Goal: Transaction & Acquisition: Book appointment/travel/reservation

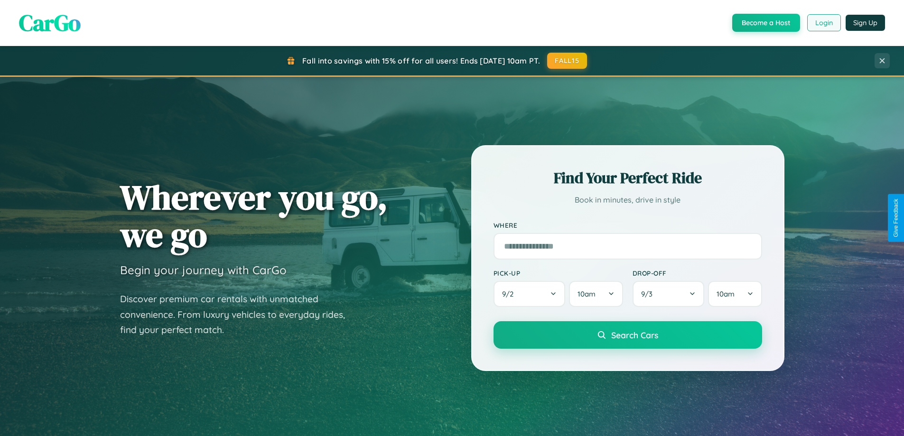
click at [823, 23] on button "Login" at bounding box center [824, 22] width 34 height 17
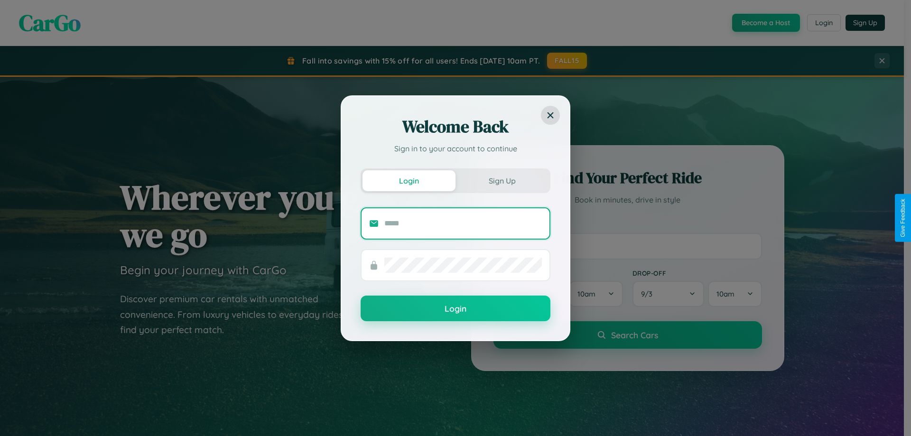
click at [463, 223] on input "text" at bounding box center [463, 223] width 158 height 15
type input "**********"
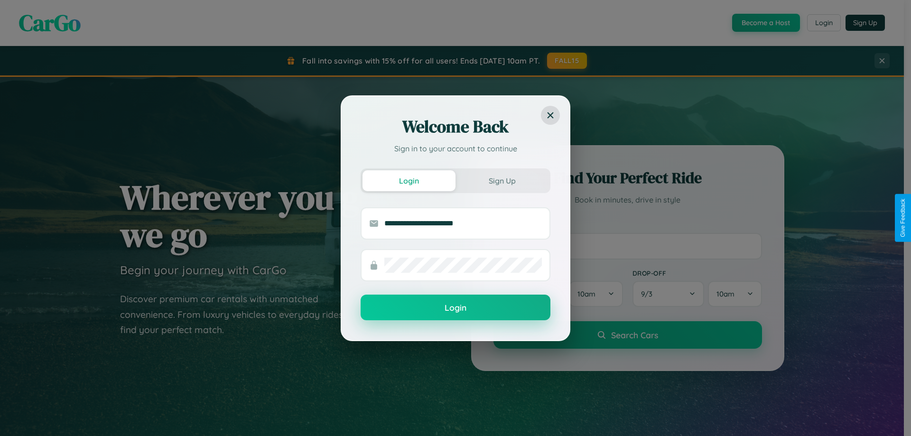
click at [456, 308] on button "Login" at bounding box center [456, 308] width 190 height 26
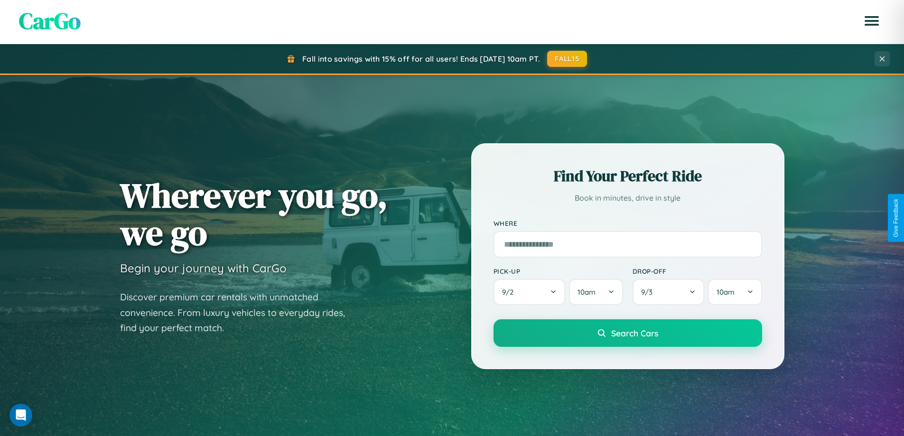
scroll to position [1826, 0]
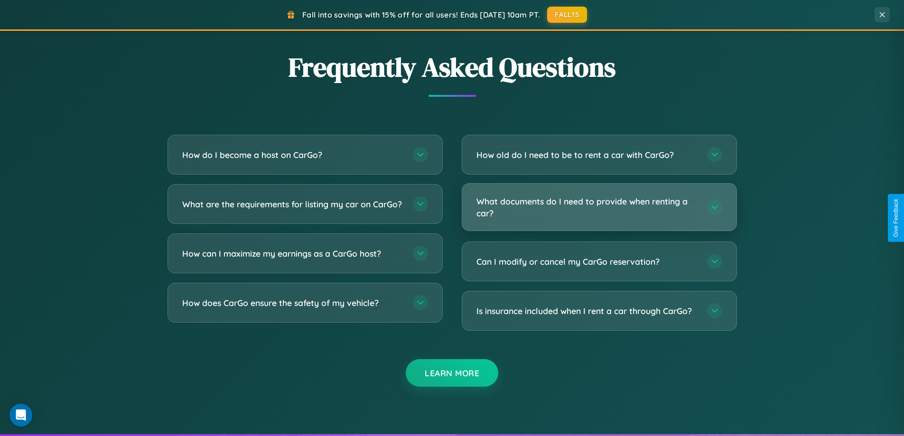
click at [599, 207] on h3 "What documents do I need to provide when renting a car?" at bounding box center [586, 206] width 221 height 23
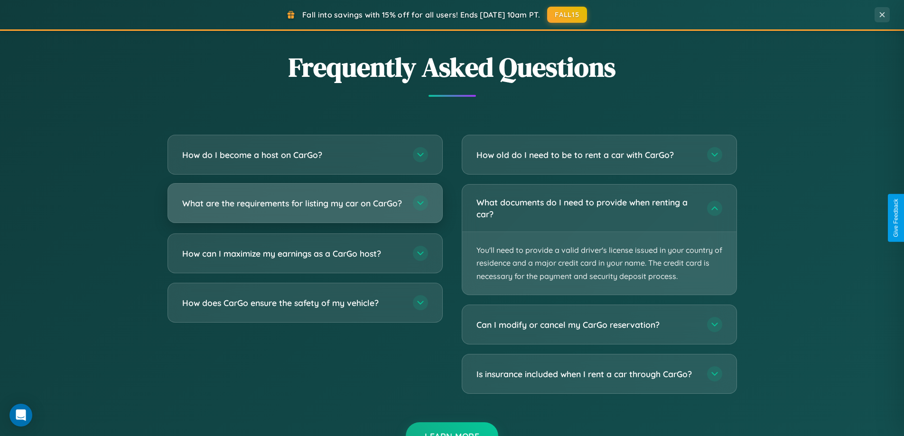
click at [305, 207] on h3 "What are the requirements for listing my car on CarGo?" at bounding box center [292, 203] width 221 height 12
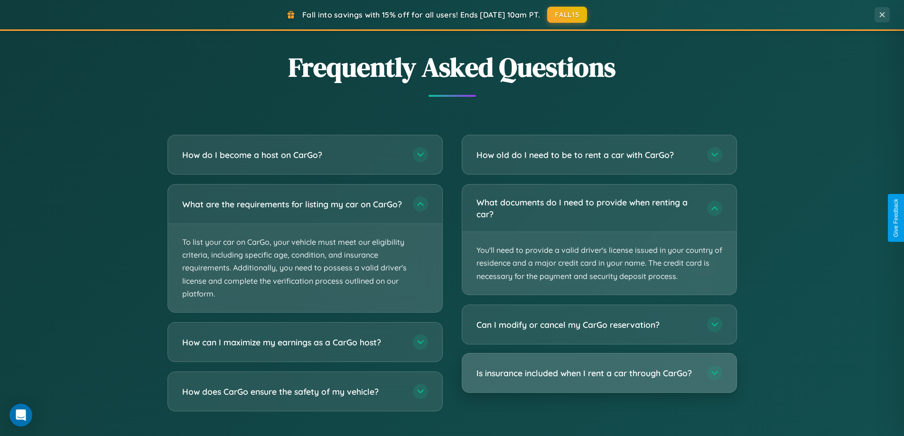
click at [599, 373] on h3 "Is insurance included when I rent a car through CarGo?" at bounding box center [586, 373] width 221 height 12
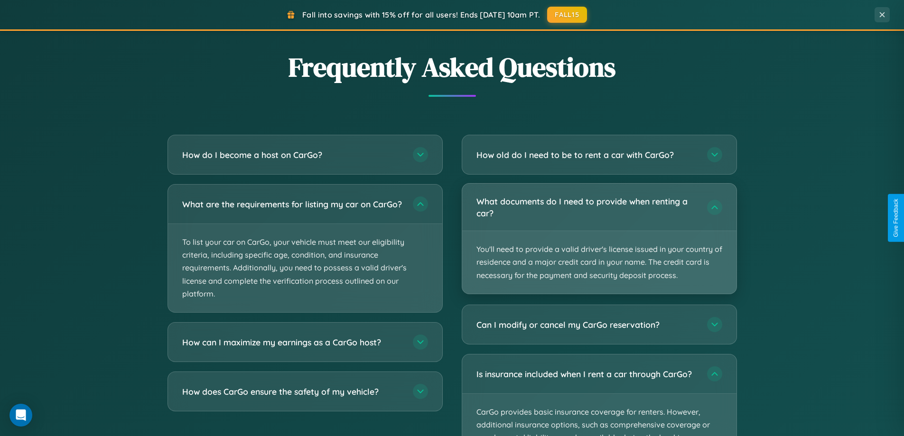
click at [599, 239] on p "You'll need to provide a valid driver's license issued in your country of resid…" at bounding box center [599, 262] width 274 height 63
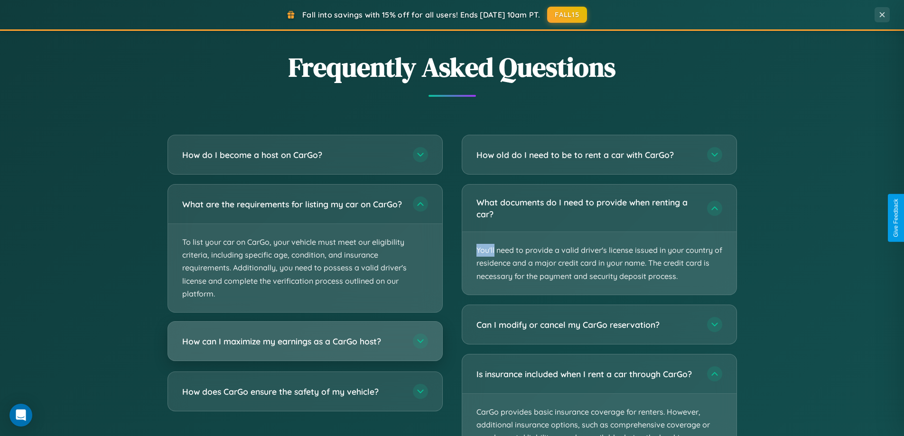
click at [305, 347] on h3 "How can I maximize my earnings as a CarGo host?" at bounding box center [292, 341] width 221 height 12
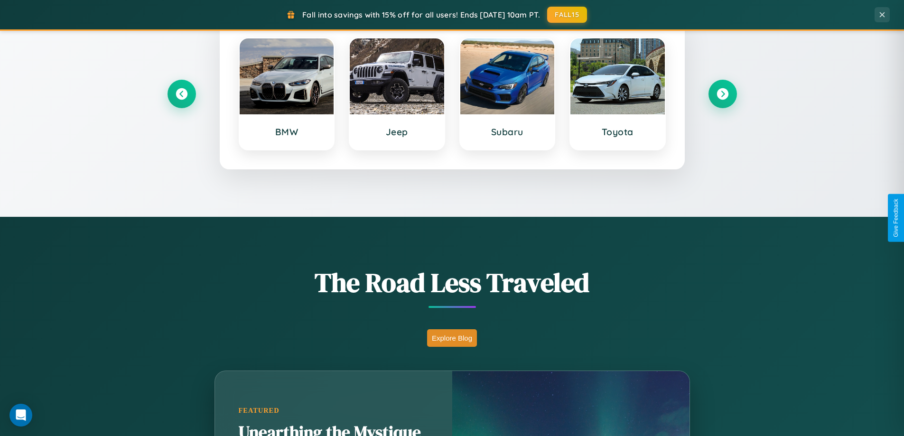
scroll to position [409, 0]
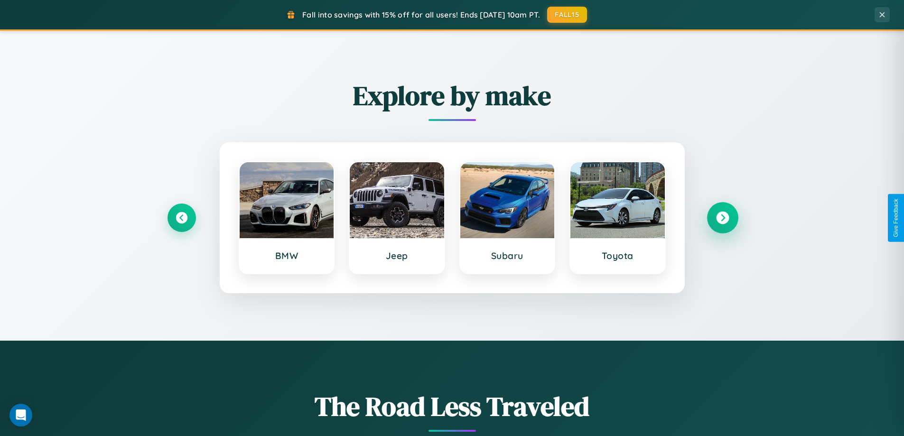
click at [722, 218] on icon at bounding box center [722, 218] width 13 height 13
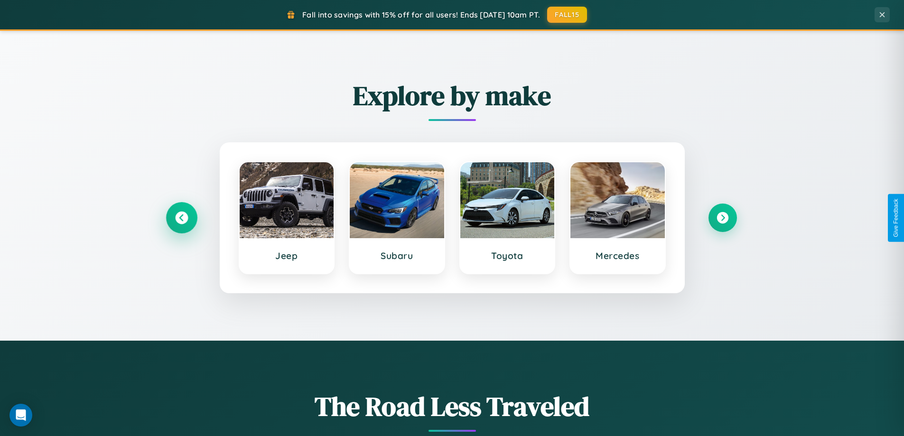
click at [181, 218] on icon at bounding box center [181, 218] width 13 height 13
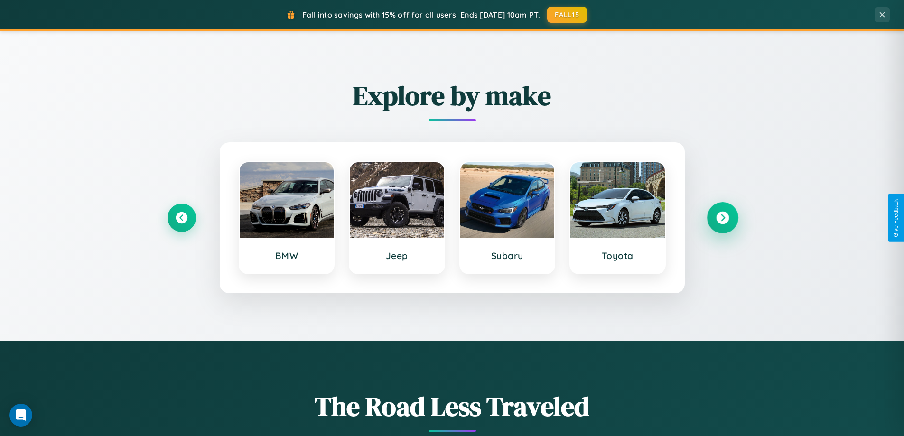
click at [722, 218] on icon at bounding box center [722, 218] width 13 height 13
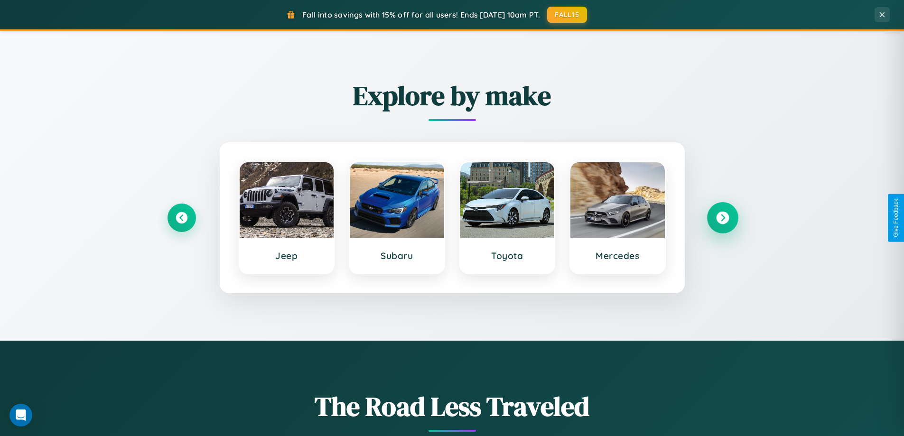
click at [722, 218] on icon at bounding box center [722, 218] width 13 height 13
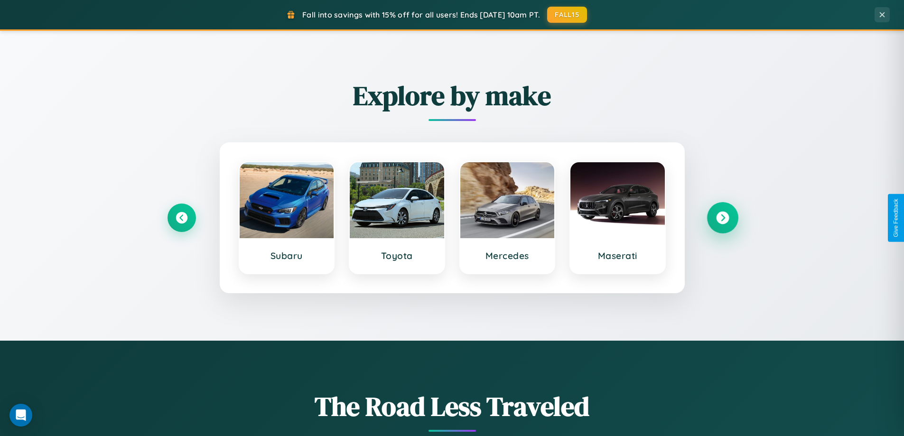
click at [722, 218] on icon at bounding box center [722, 218] width 13 height 13
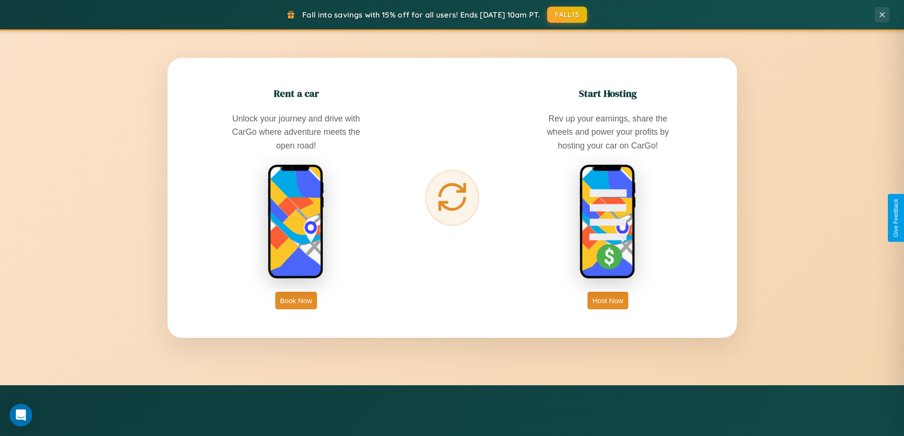
scroll to position [1525, 0]
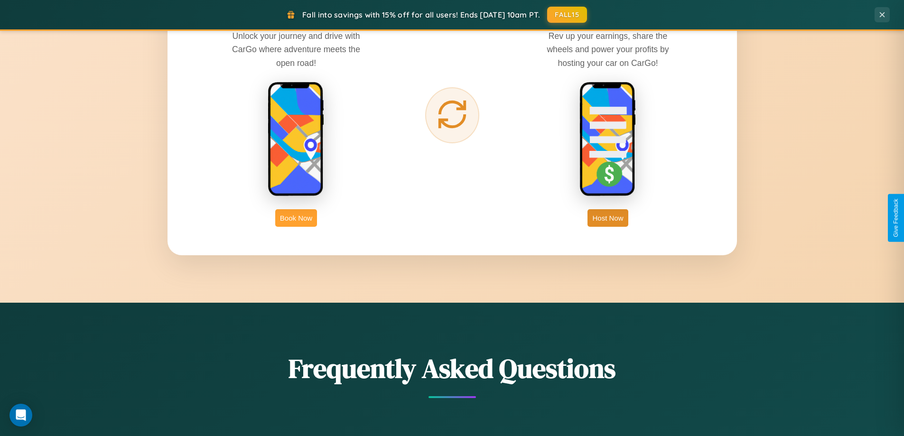
click at [296, 218] on button "Book Now" at bounding box center [296, 218] width 42 height 18
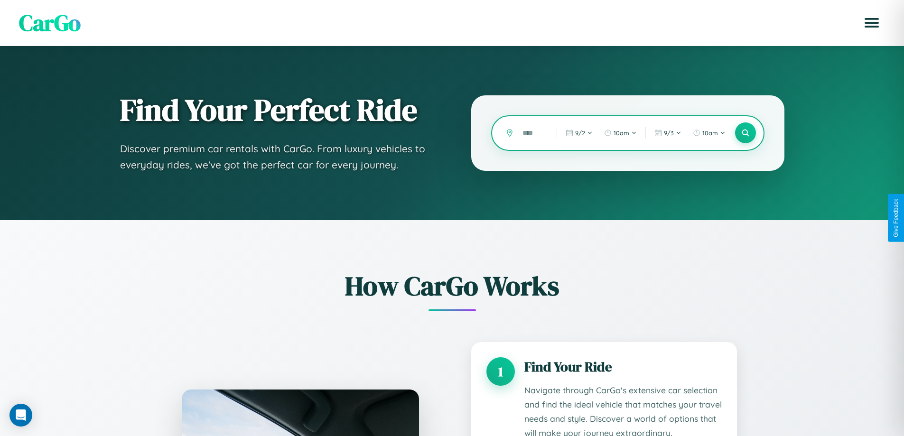
click at [532, 133] on input "text" at bounding box center [532, 133] width 29 height 17
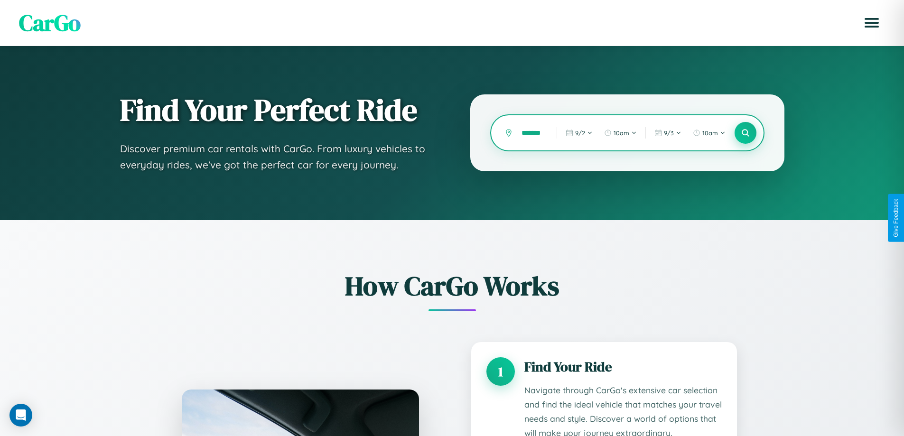
type input "*******"
click at [745, 133] on icon at bounding box center [745, 133] width 9 height 9
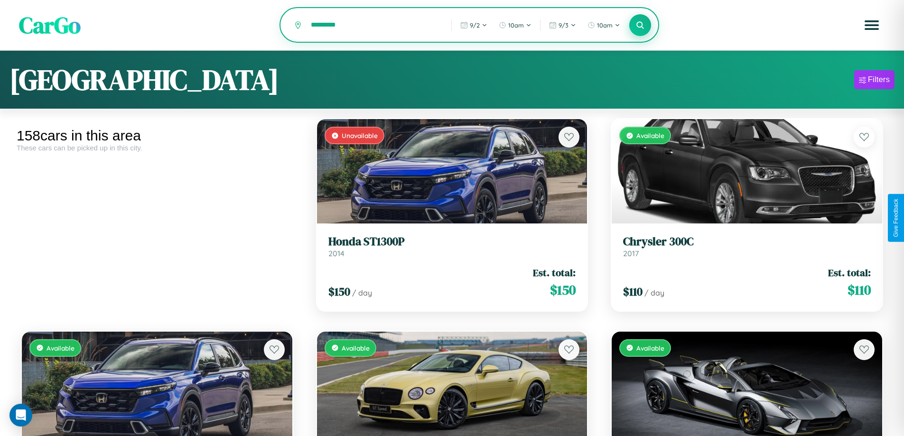
type input "*********"
click at [640, 26] on icon at bounding box center [640, 24] width 9 height 9
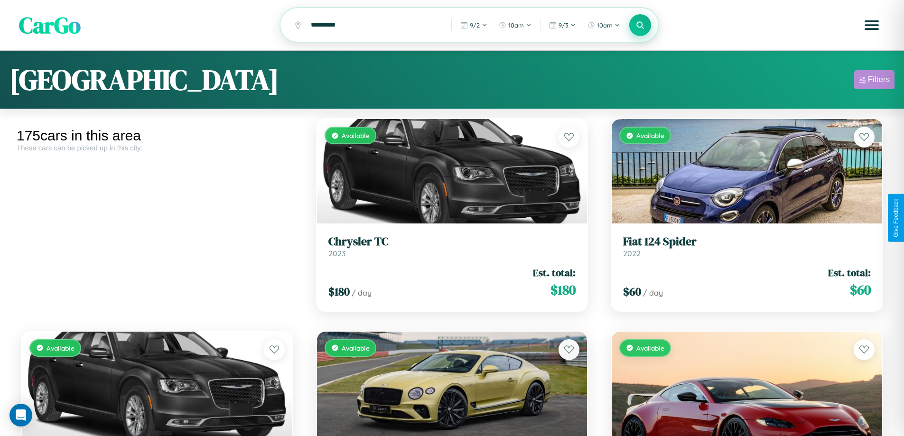
click at [874, 81] on div "Filters" at bounding box center [879, 79] width 22 height 9
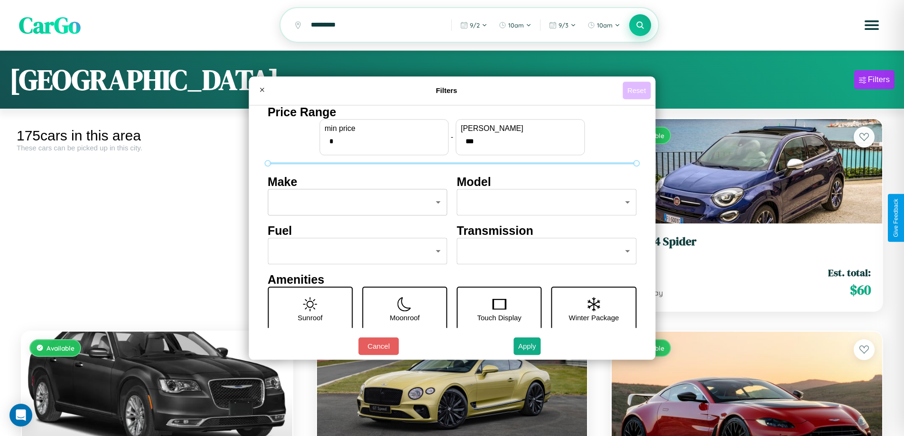
click at [638, 90] on button "Reset" at bounding box center [637, 91] width 28 height 18
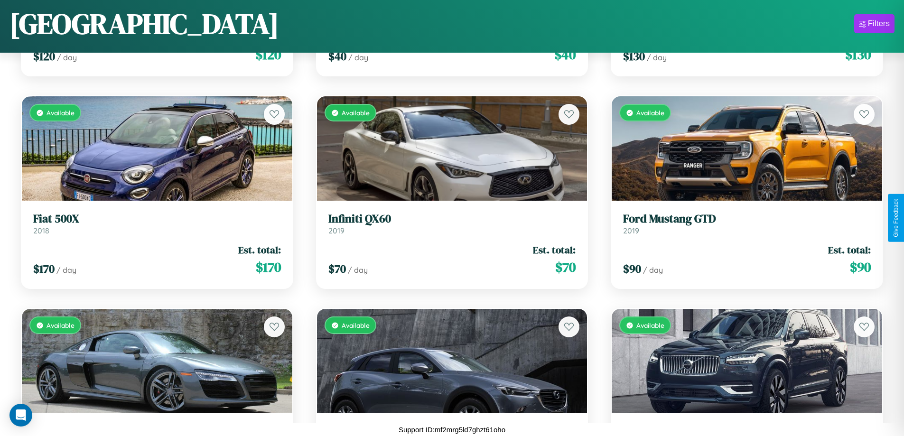
scroll to position [9270, 0]
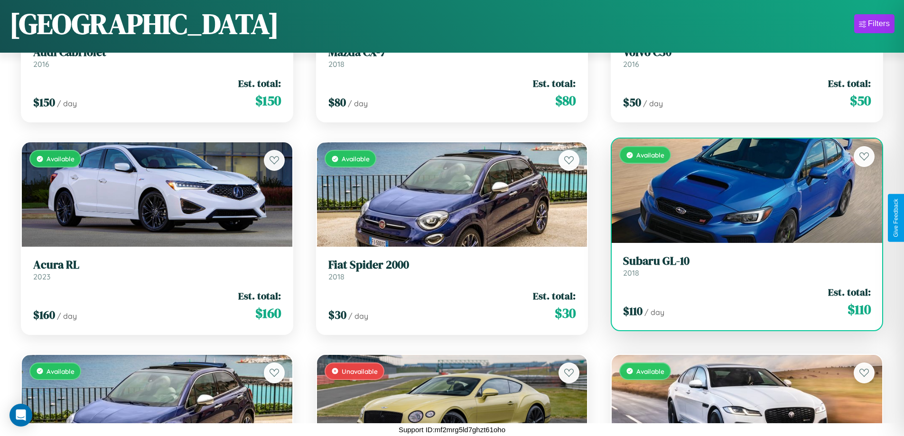
click at [741, 191] on div "Available" at bounding box center [747, 191] width 270 height 104
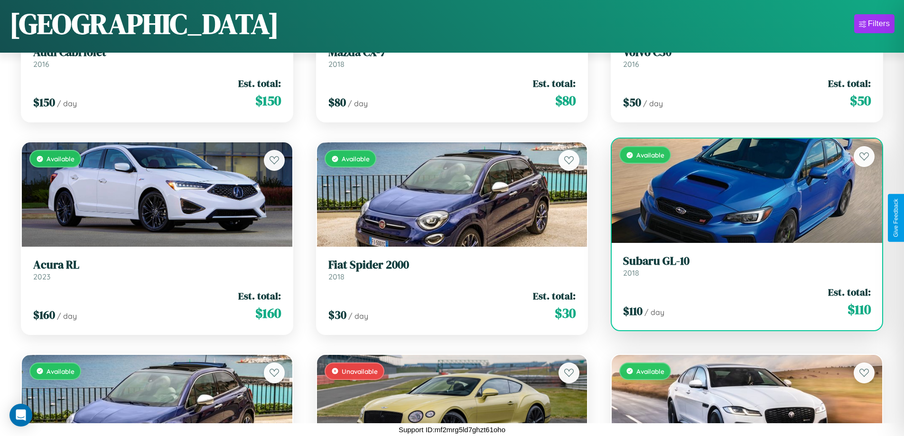
click at [741, 191] on div "Available" at bounding box center [747, 191] width 270 height 104
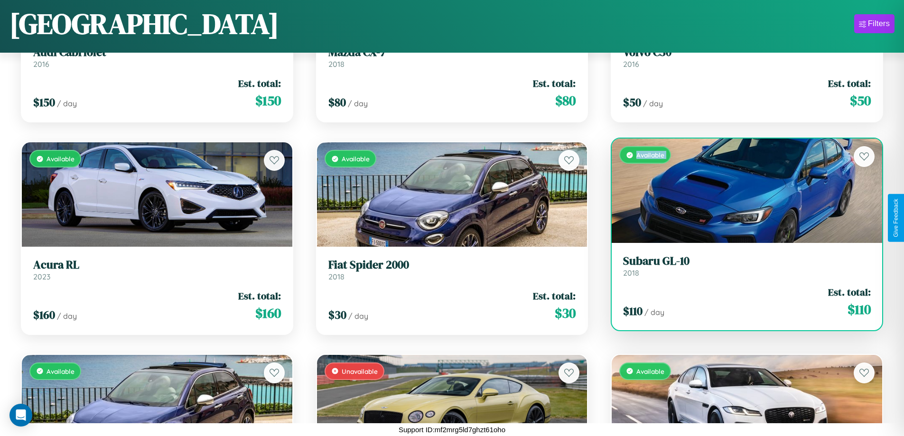
click at [741, 191] on div "Available" at bounding box center [747, 191] width 270 height 104
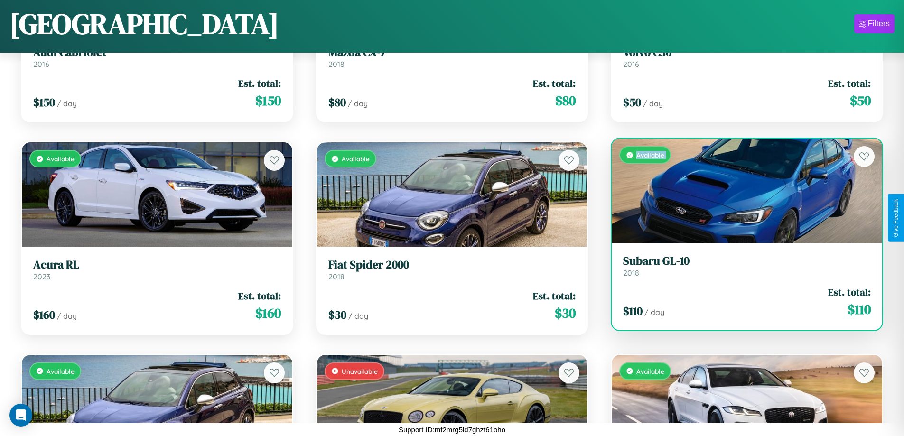
click at [741, 191] on div "Available" at bounding box center [747, 191] width 270 height 104
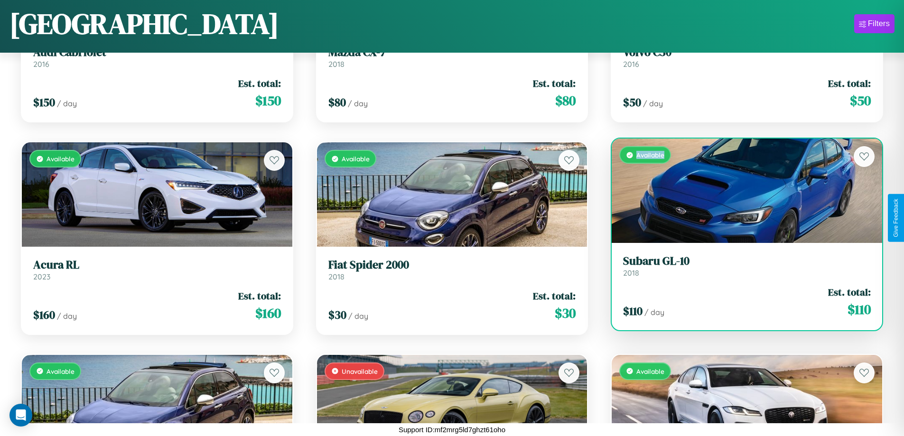
click at [741, 191] on div "Available" at bounding box center [747, 191] width 270 height 104
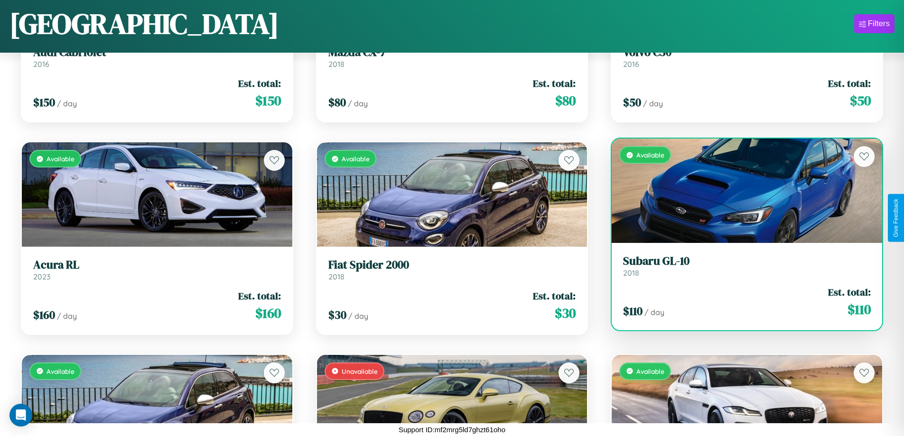
click at [741, 266] on h3 "Subaru GL-10" at bounding box center [747, 261] width 248 height 14
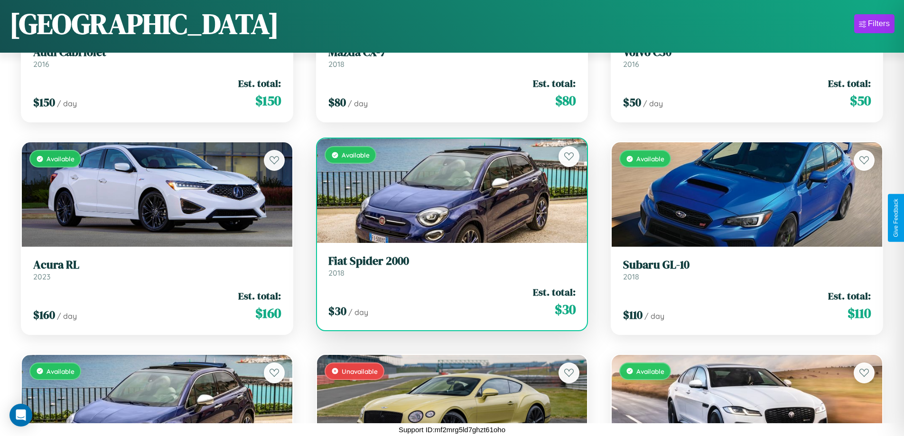
scroll to position [6083, 0]
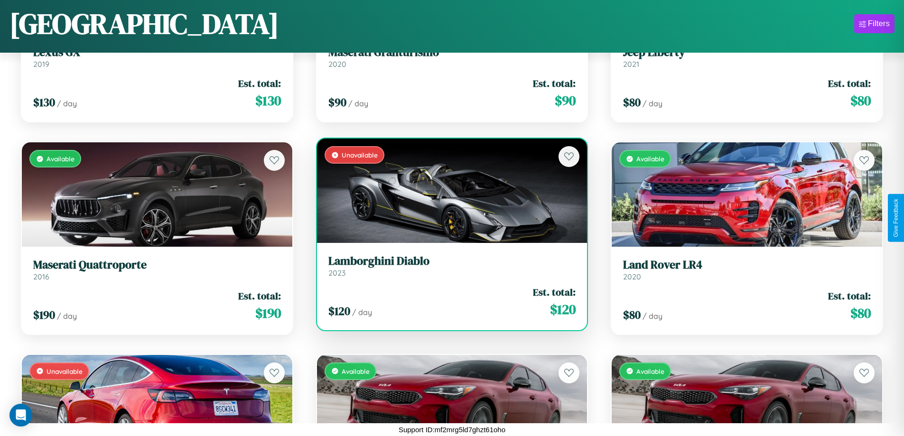
click at [448, 266] on h3 "Lamborghini Diablo" at bounding box center [452, 261] width 248 height 14
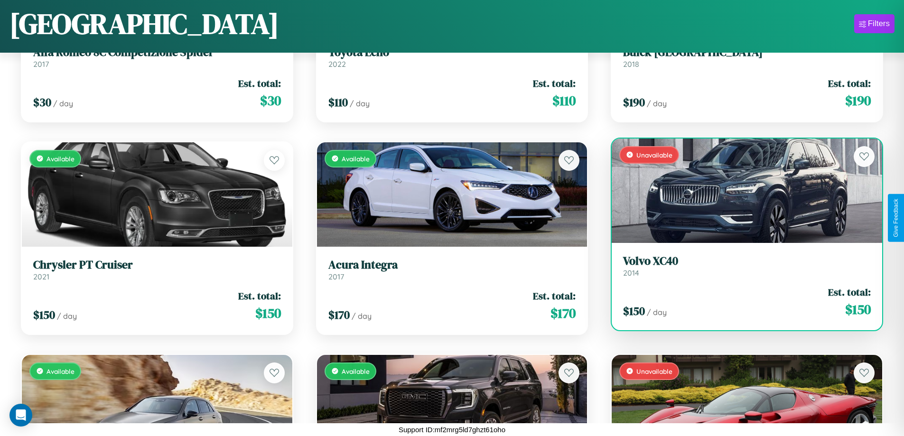
click at [741, 270] on link "Volvo XC40 2014" at bounding box center [747, 265] width 248 height 23
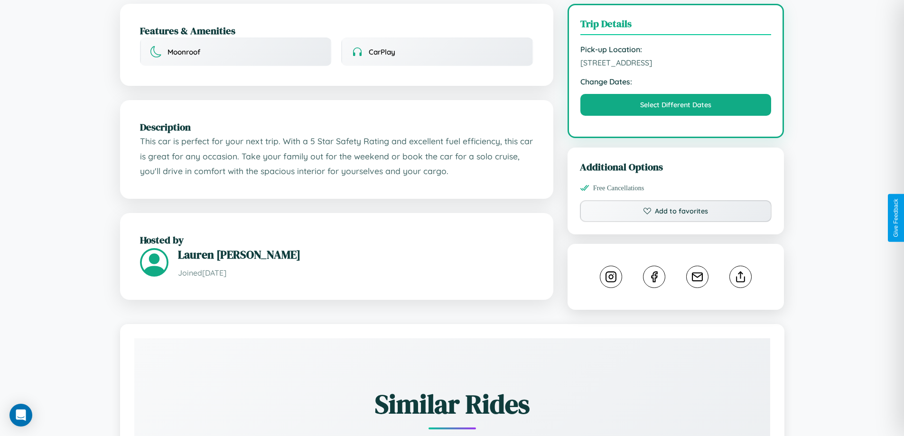
scroll to position [341, 0]
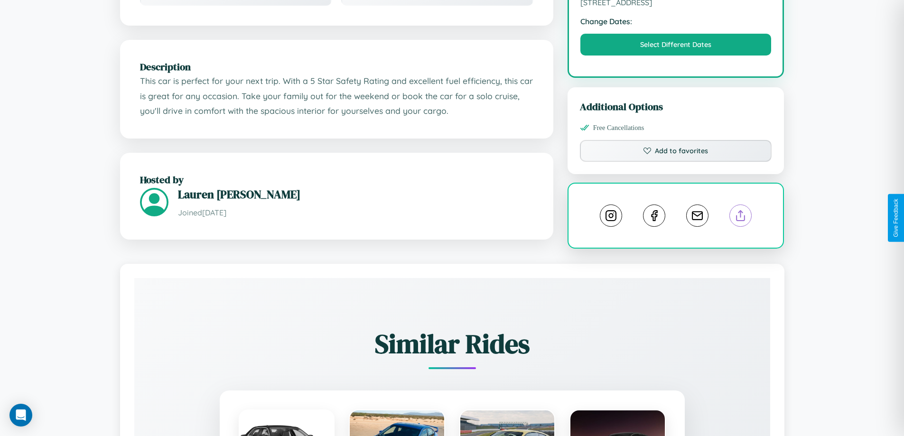
click at [741, 217] on line at bounding box center [741, 214] width 0 height 7
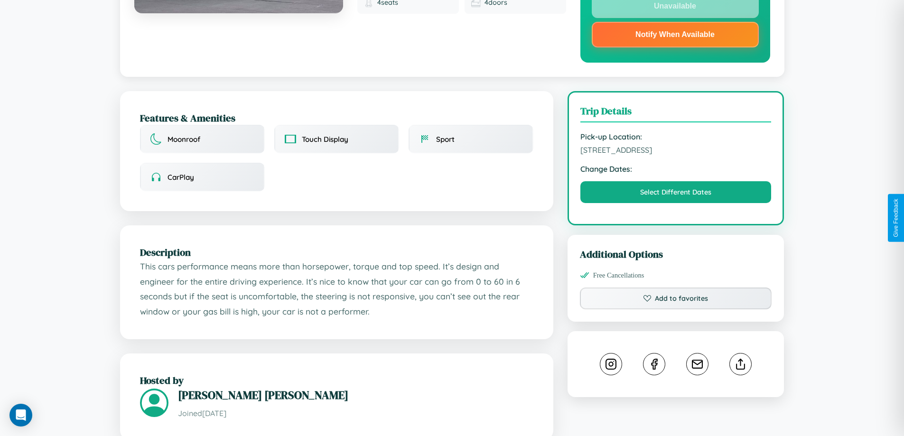
scroll to position [276, 0]
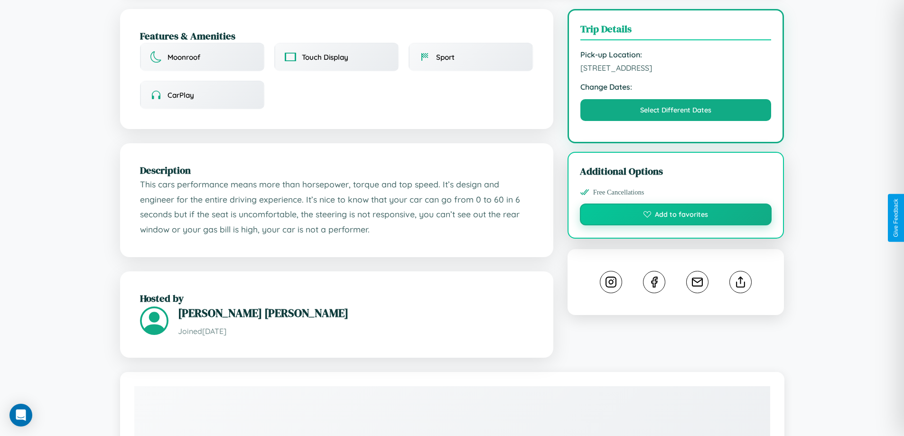
click at [676, 216] on button "Add to favorites" at bounding box center [676, 215] width 192 height 22
